Goal: Task Accomplishment & Management: Complete application form

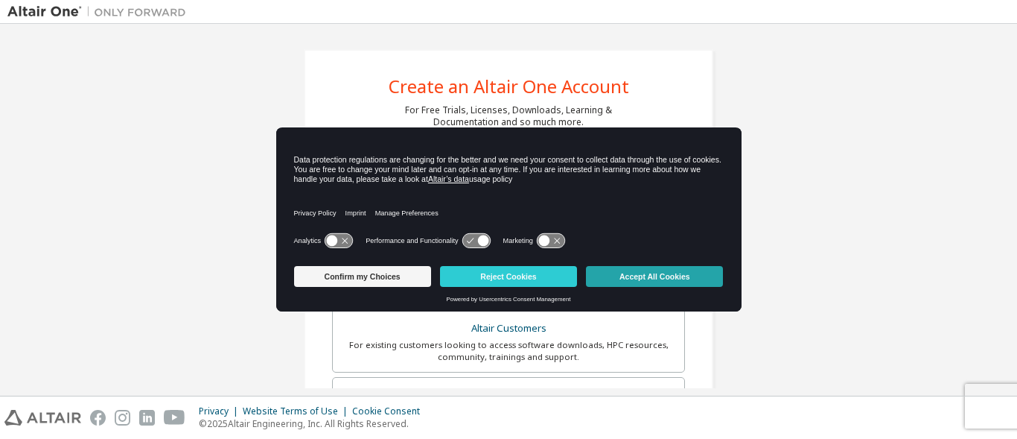
click at [682, 281] on button "Accept All Cookies" at bounding box center [654, 276] width 137 height 21
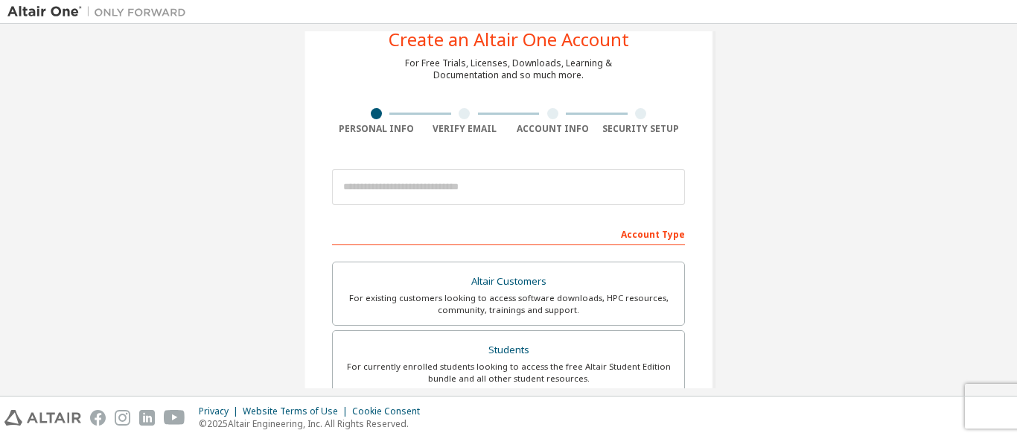
scroll to position [74, 0]
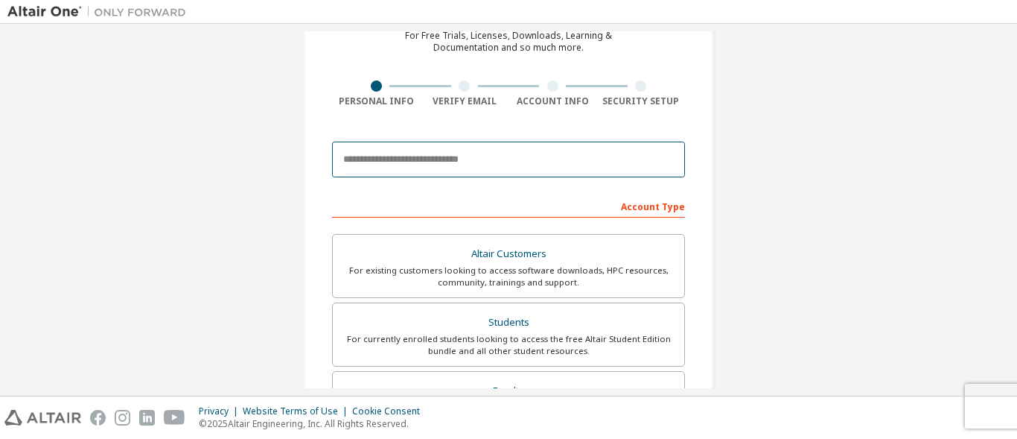
click at [392, 166] on input "email" at bounding box center [508, 159] width 353 height 36
type input "**********"
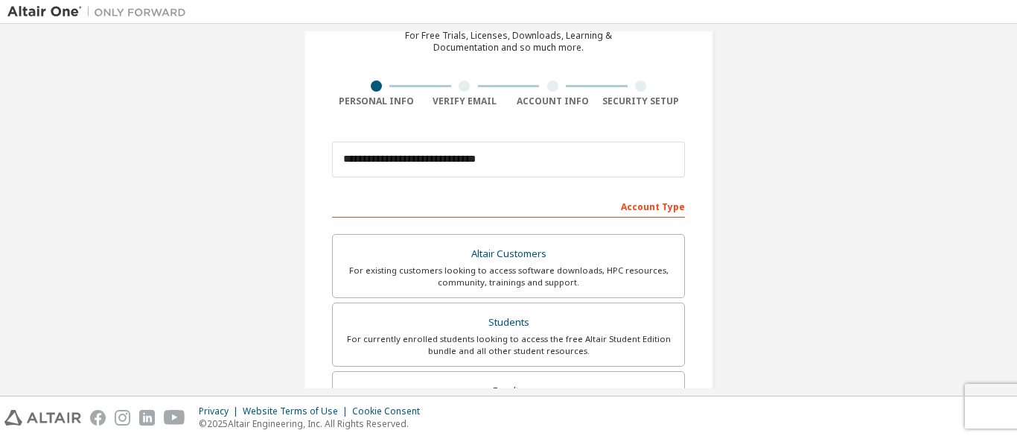
click at [655, 211] on div "Account Type" at bounding box center [508, 206] width 353 height 24
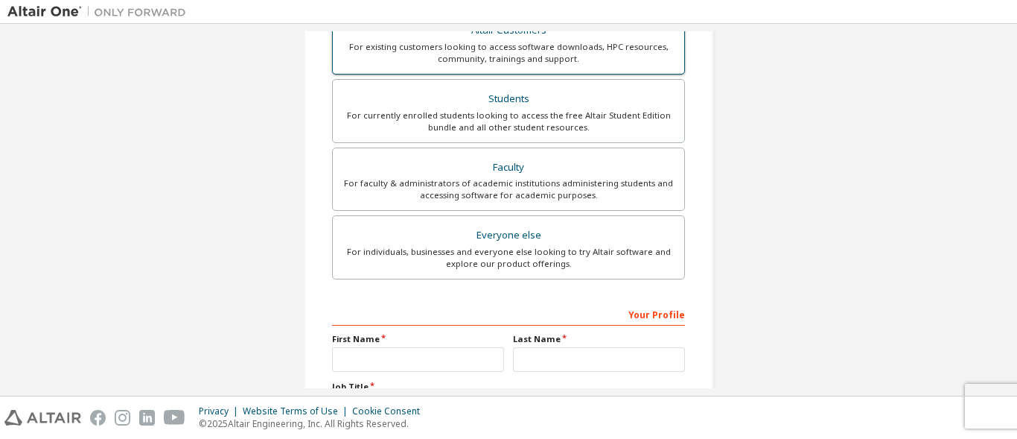
scroll to position [223, 0]
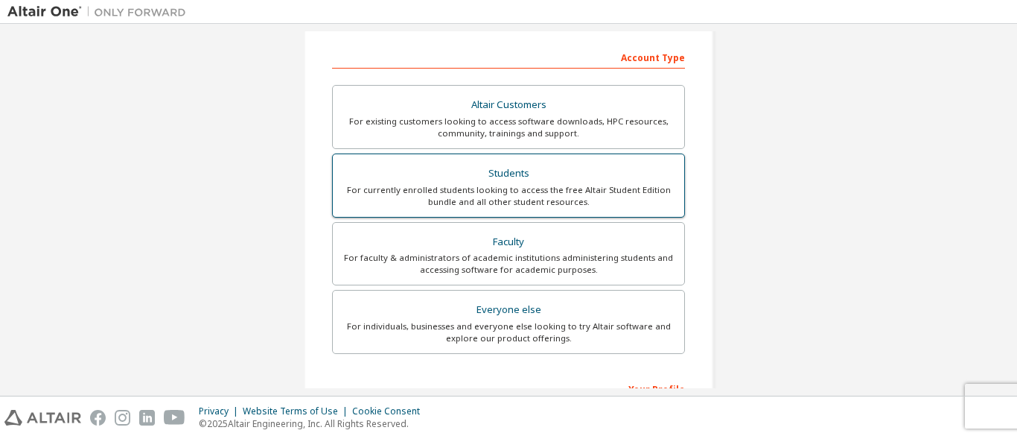
click at [516, 178] on div "Students" at bounding box center [509, 173] width 334 height 21
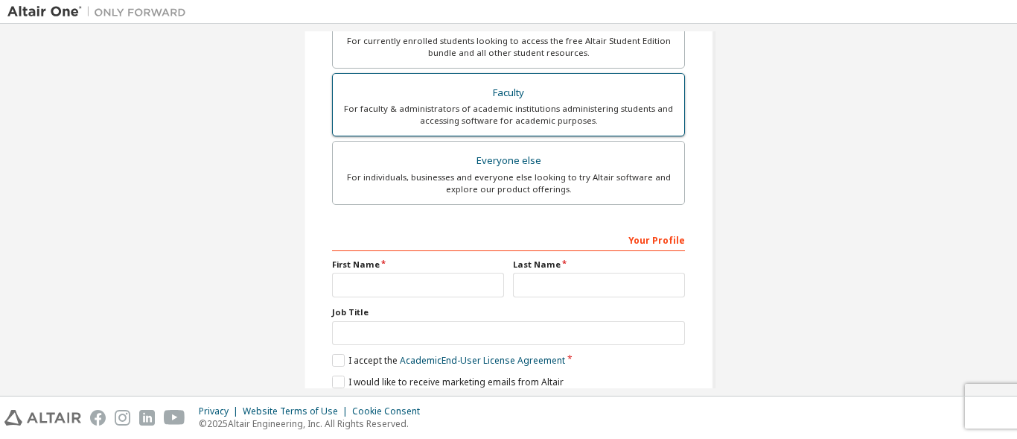
scroll to position [432, 0]
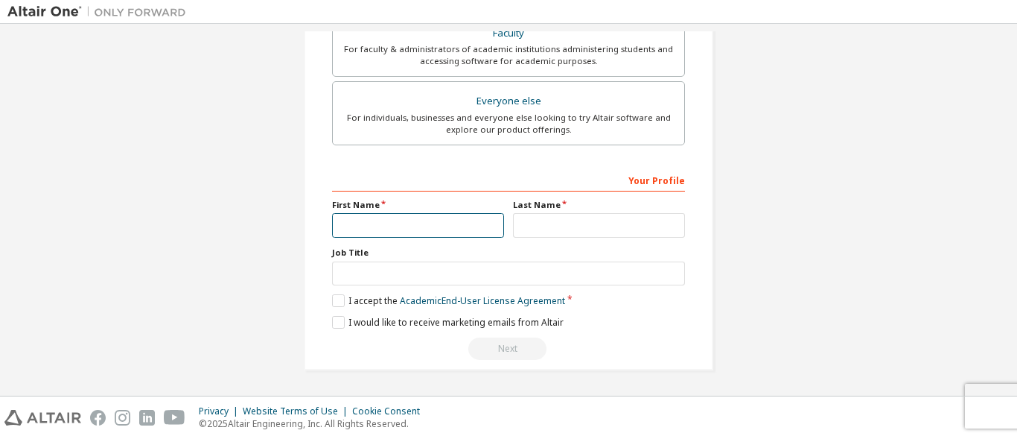
click at [447, 216] on input "text" at bounding box center [418, 225] width 172 height 25
type input "*****"
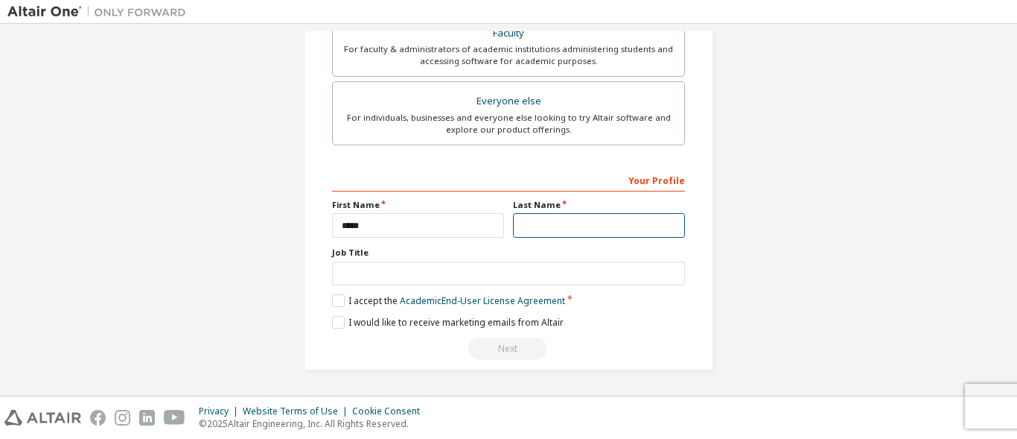
click at [544, 233] on input "text" at bounding box center [599, 225] width 172 height 25
type input "*********"
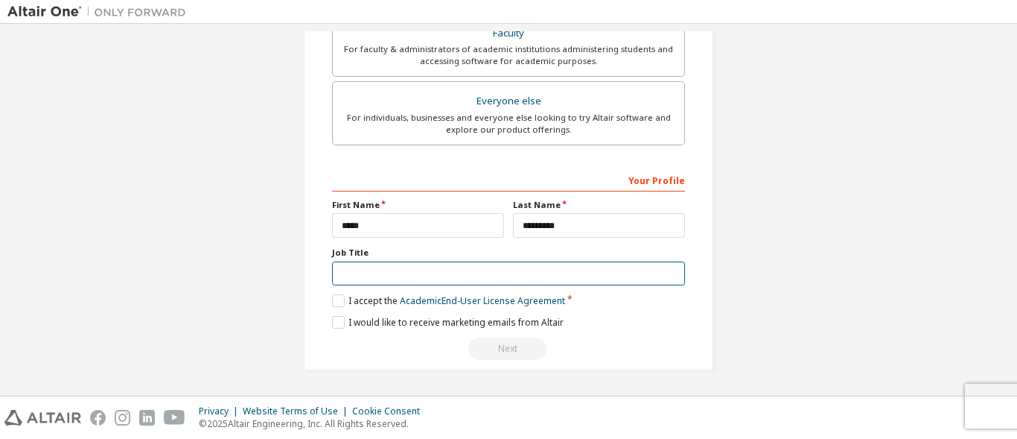
click at [496, 283] on input "text" at bounding box center [508, 273] width 353 height 25
click at [373, 264] on input "text" at bounding box center [508, 273] width 353 height 25
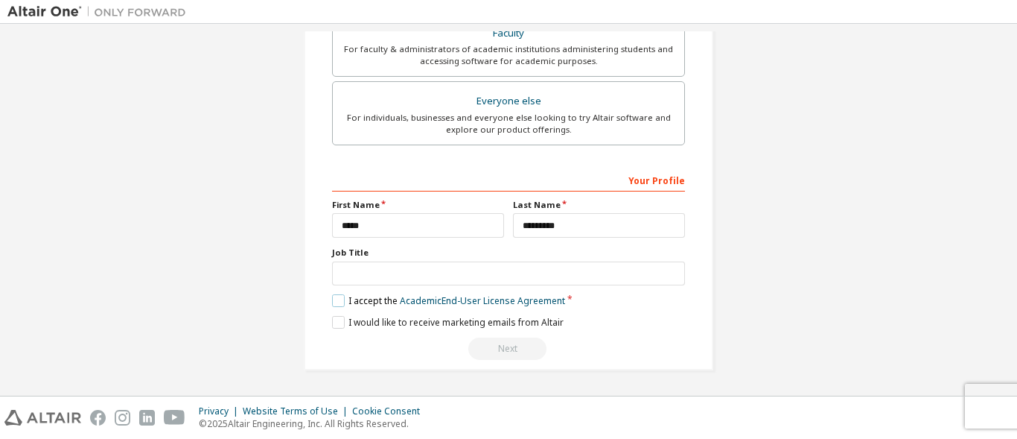
click at [341, 304] on label "I accept the Academic End-User License Agreement" at bounding box center [448, 300] width 233 height 13
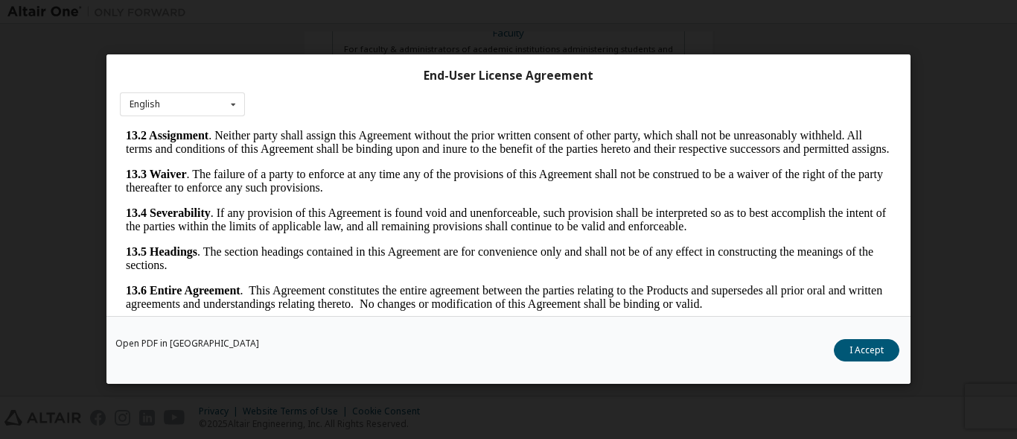
scroll to position [60, 0]
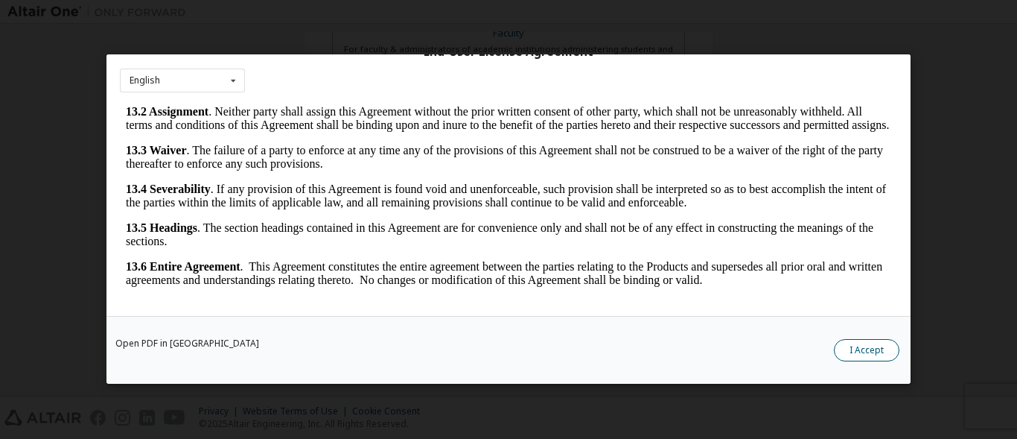
click at [856, 355] on button "I Accept" at bounding box center [867, 351] width 66 height 22
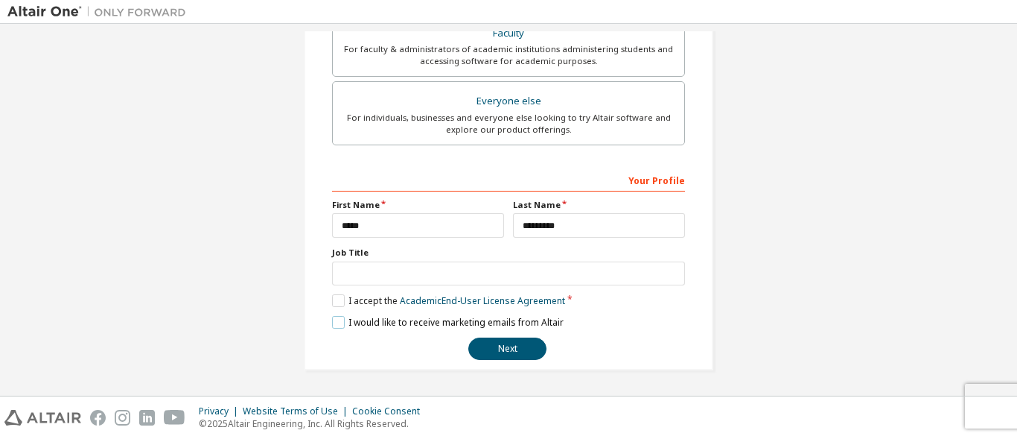
click at [343, 323] on label "I would like to receive marketing emails from Altair" at bounding box center [448, 322] width 232 height 13
click at [509, 351] on button "Next" at bounding box center [507, 348] width 78 height 22
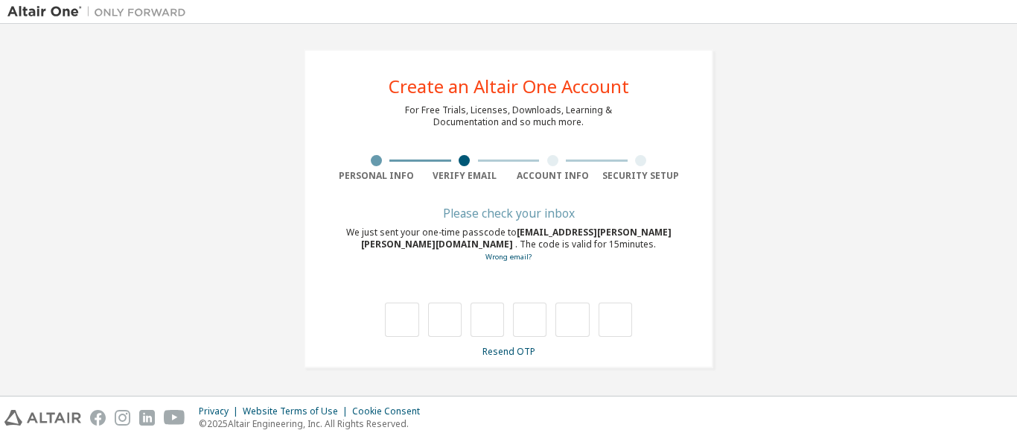
scroll to position [0, 0]
type input "*"
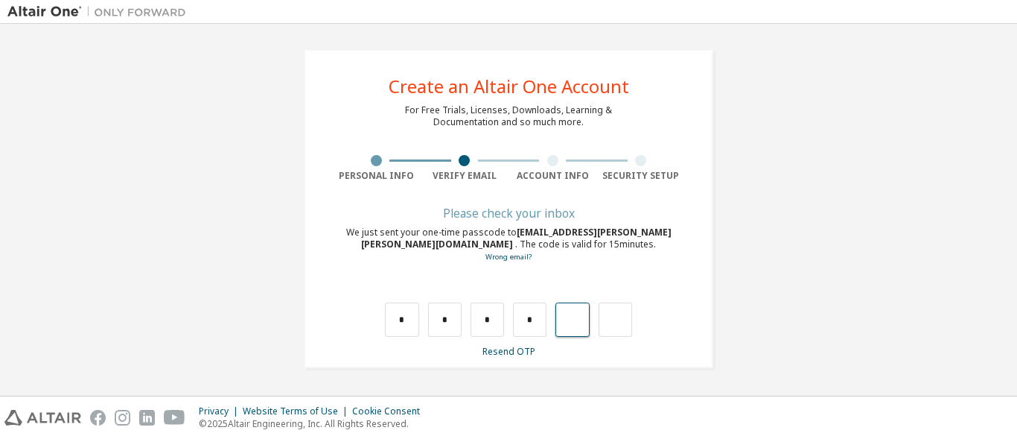
type input "*"
